Goal: Information Seeking & Learning: Learn about a topic

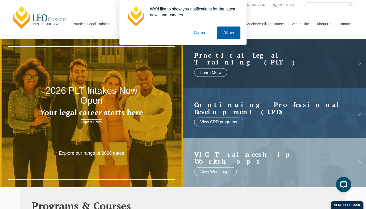
click at [227, 35] on button "Allow" at bounding box center [228, 32] width 23 height 13
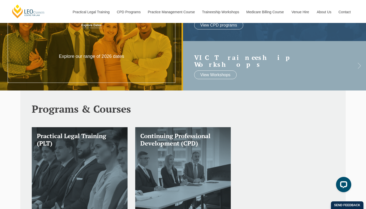
scroll to position [128, 0]
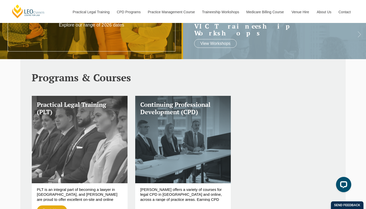
click at [101, 132] on link "Practical Legal Training (PLT)" at bounding box center [80, 139] width 96 height 87
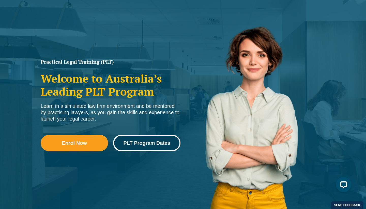
click at [142, 141] on span "PLT Program Dates" at bounding box center [146, 142] width 47 height 5
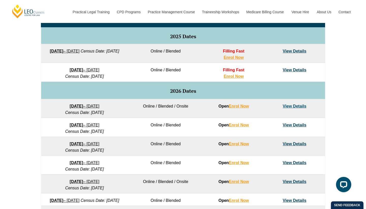
scroll to position [261, 0]
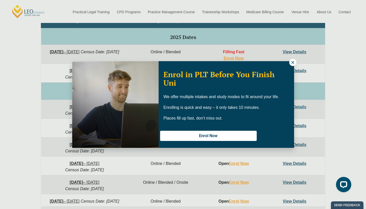
click at [293, 61] on icon at bounding box center [293, 62] width 5 height 5
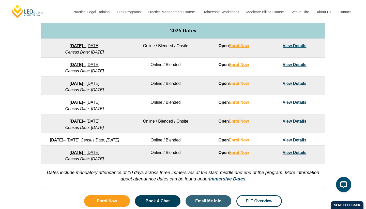
scroll to position [317, 0]
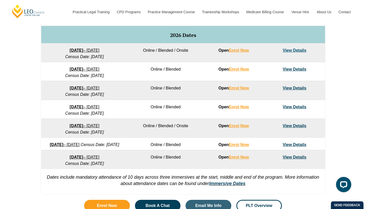
click at [290, 145] on link "View Details" at bounding box center [295, 144] width 24 height 4
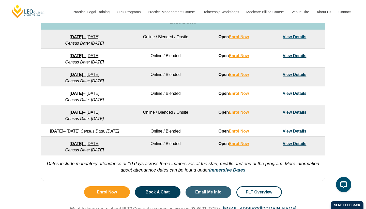
scroll to position [396, 0]
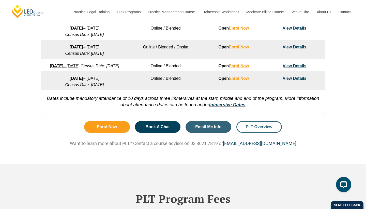
click at [253, 133] on link "PLT Overview" at bounding box center [260, 127] width 46 height 12
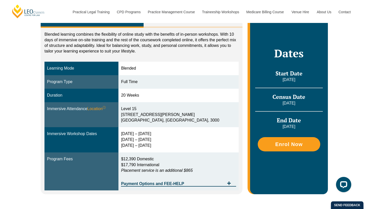
scroll to position [65, 0]
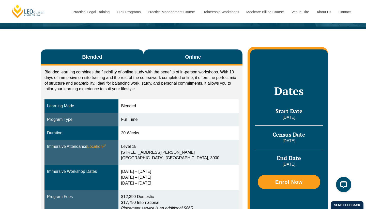
click at [191, 58] on span "Online" at bounding box center [193, 56] width 16 height 7
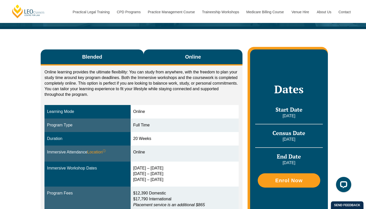
click at [114, 51] on button "Blended" at bounding box center [92, 57] width 103 height 16
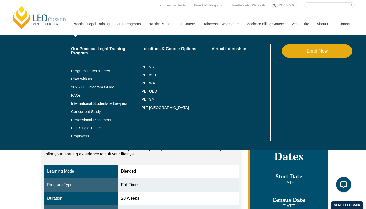
scroll to position [0, 0]
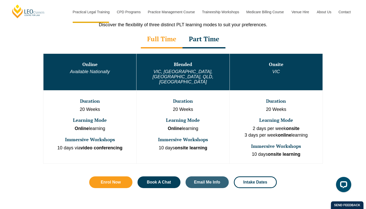
click at [281, 68] on td "Onsite VIC" at bounding box center [276, 71] width 93 height 37
